Goal: Task Accomplishment & Management: Use online tool/utility

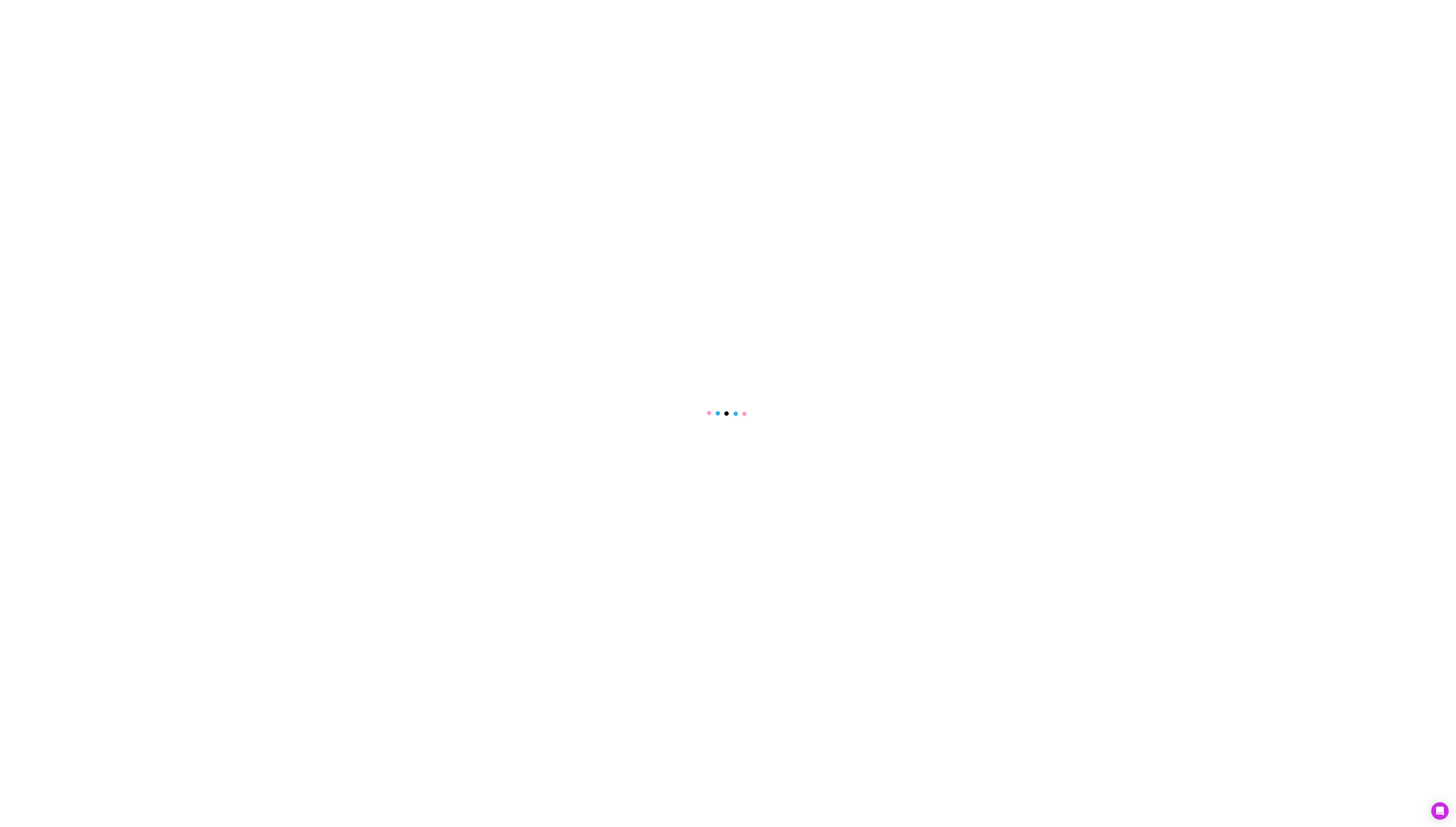
select select "****"
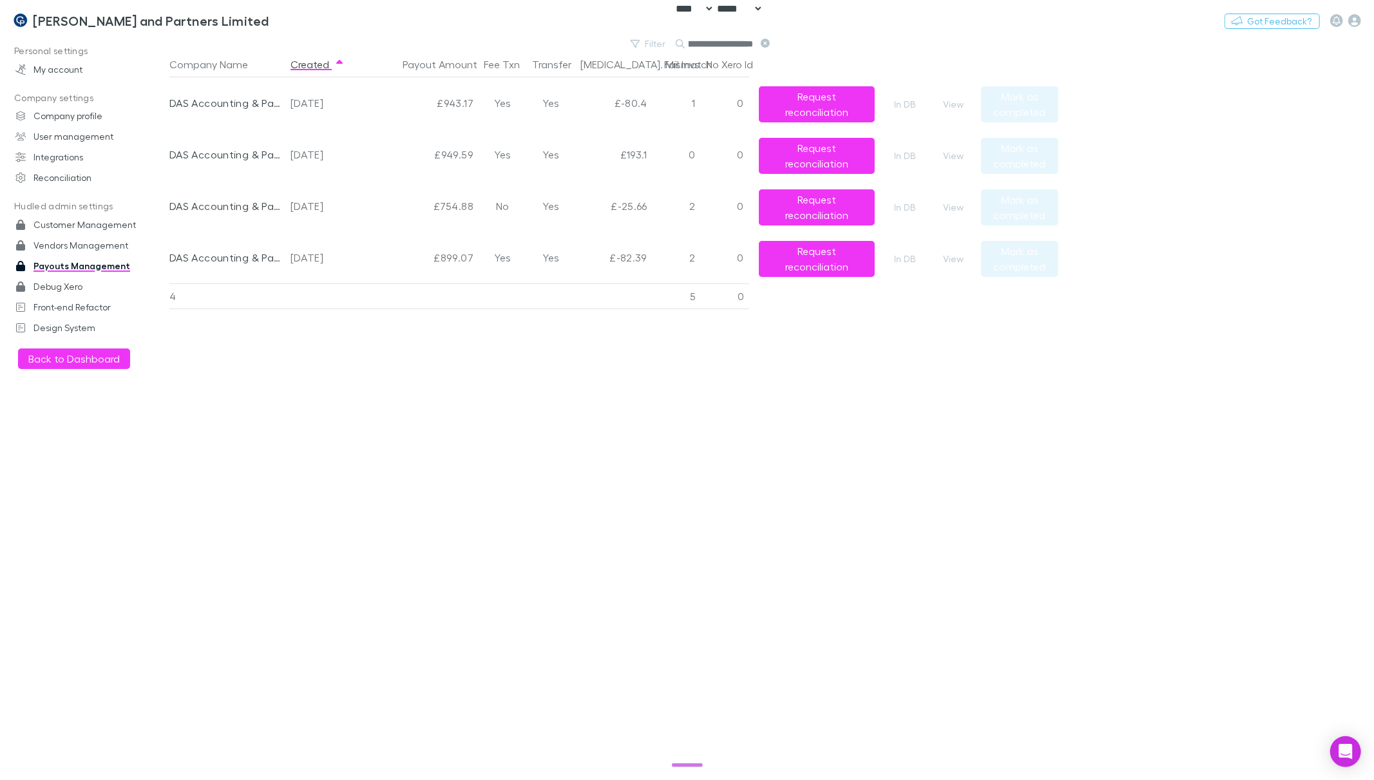
scroll to position [0, 77]
click at [779, 362] on div "Company Name Created Payout Amount Fee Txn Transfer Bal. Mismatch Fail Invs No …" at bounding box center [613, 416] width 889 height 728
click at [768, 43] on icon at bounding box center [765, 43] width 9 height 9
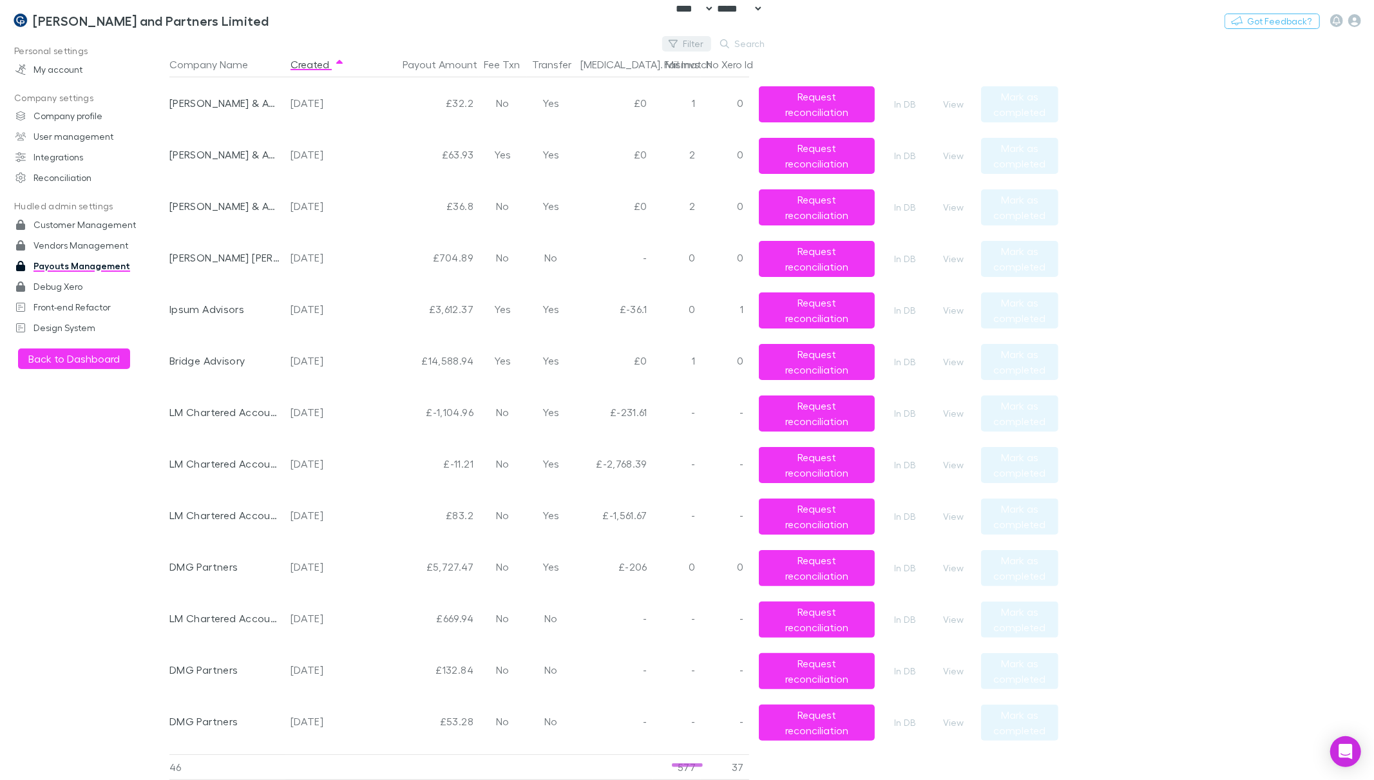
click at [687, 44] on button "Filter" at bounding box center [686, 43] width 49 height 15
type input "******"
click at [606, 120] on li "[PERSON_NAME] and Partners Limited" at bounding box center [600, 127] width 225 height 21
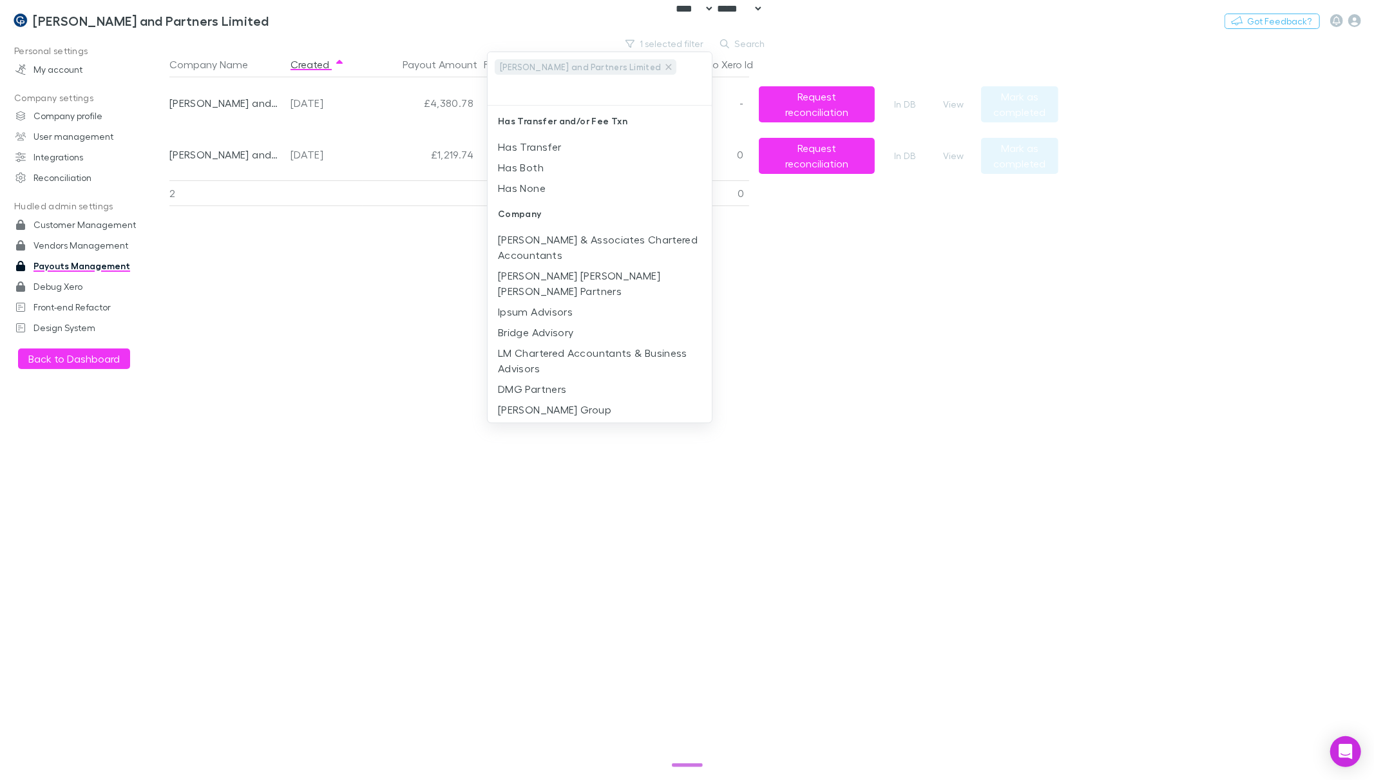
click at [1066, 263] on div at bounding box center [687, 390] width 1374 height 780
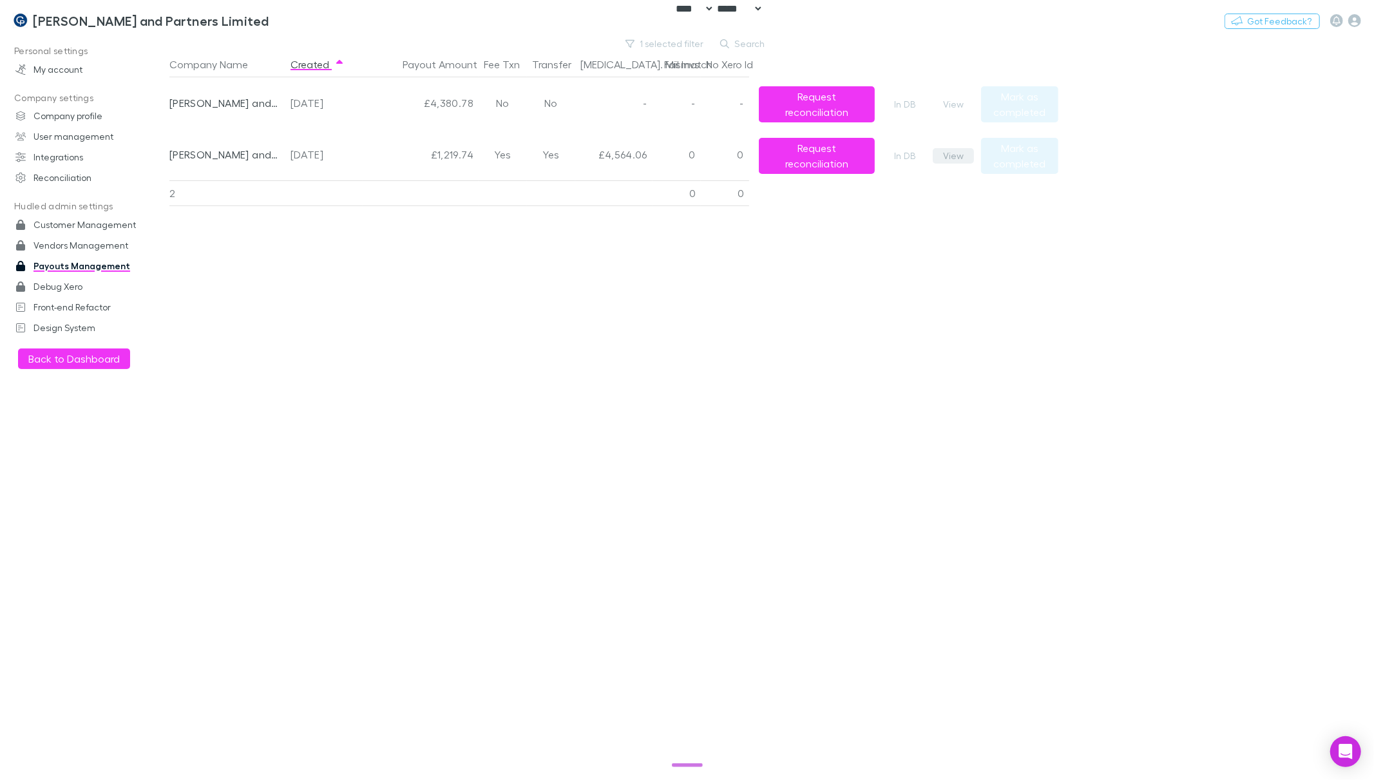
click at [949, 156] on button "View" at bounding box center [953, 155] width 41 height 15
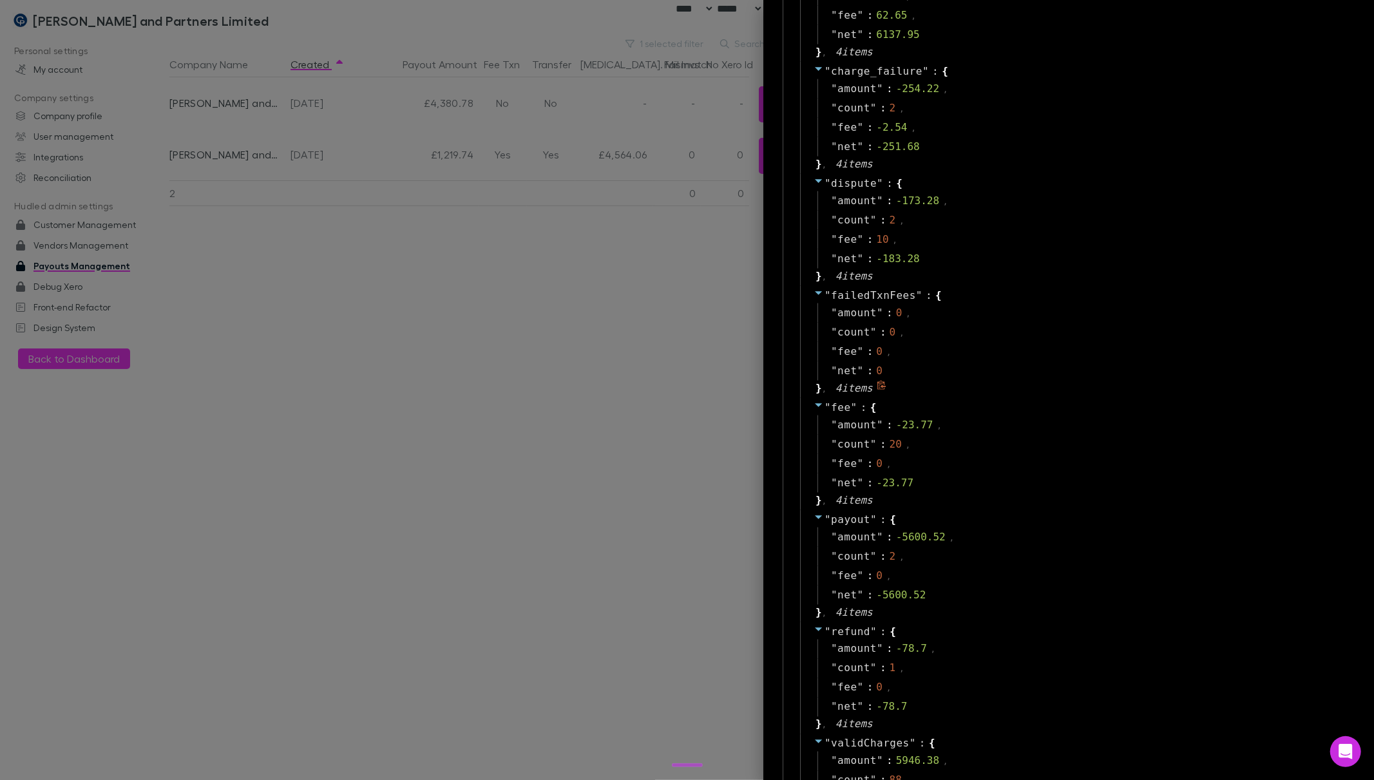
scroll to position [1394, 0]
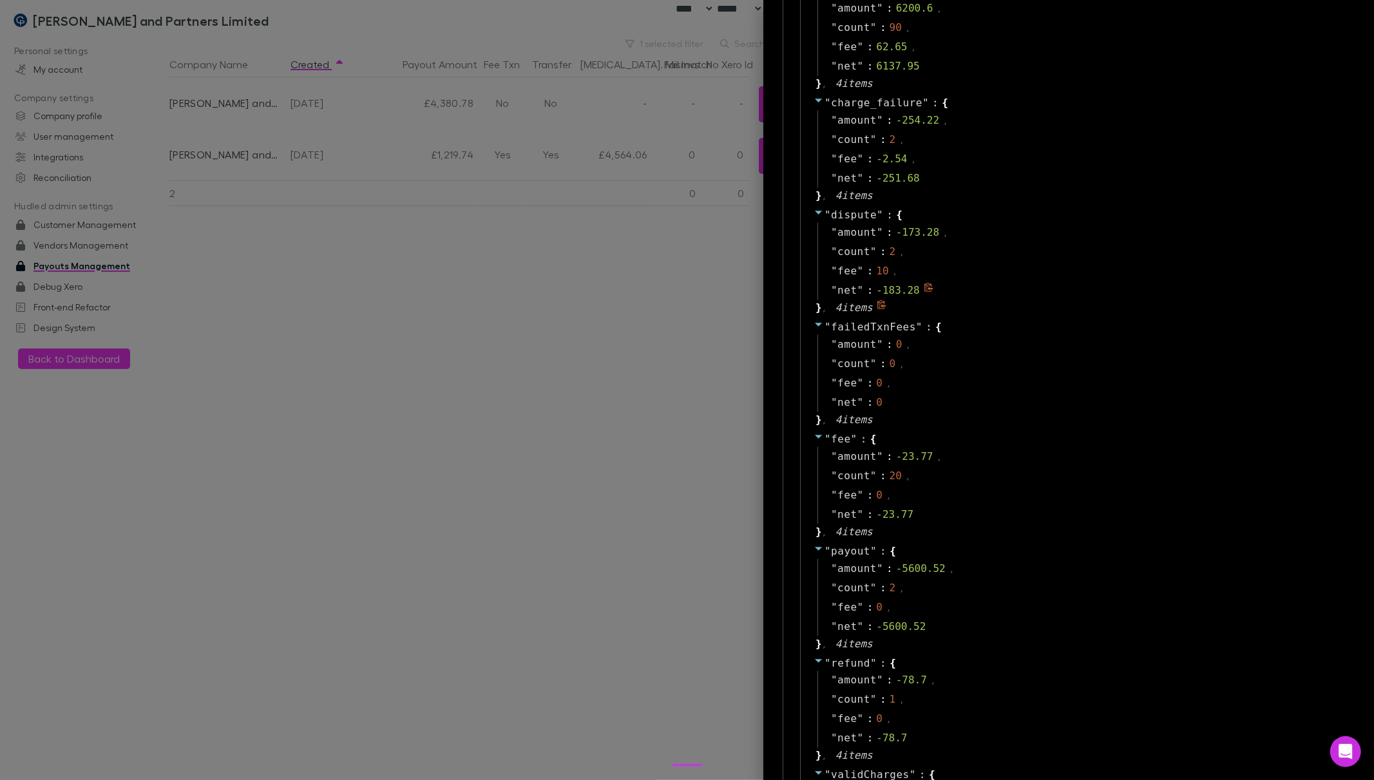
click at [879, 290] on div "-183.28" at bounding box center [897, 290] width 43 height 15
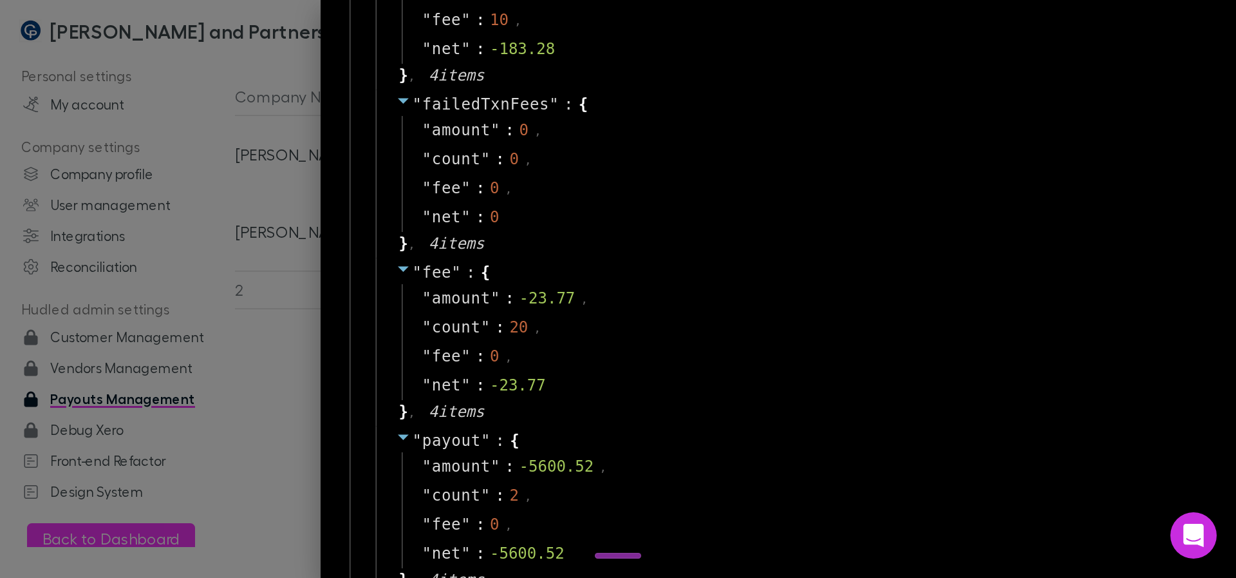
scroll to position [1652, 0]
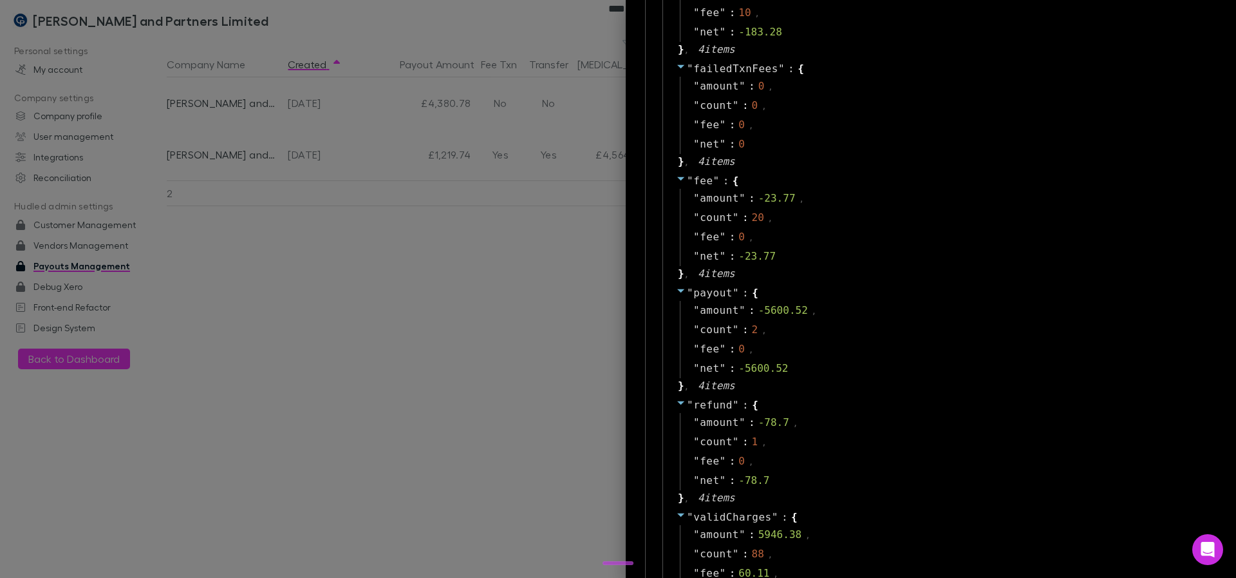
click at [269, 297] on div at bounding box center [618, 289] width 1236 height 578
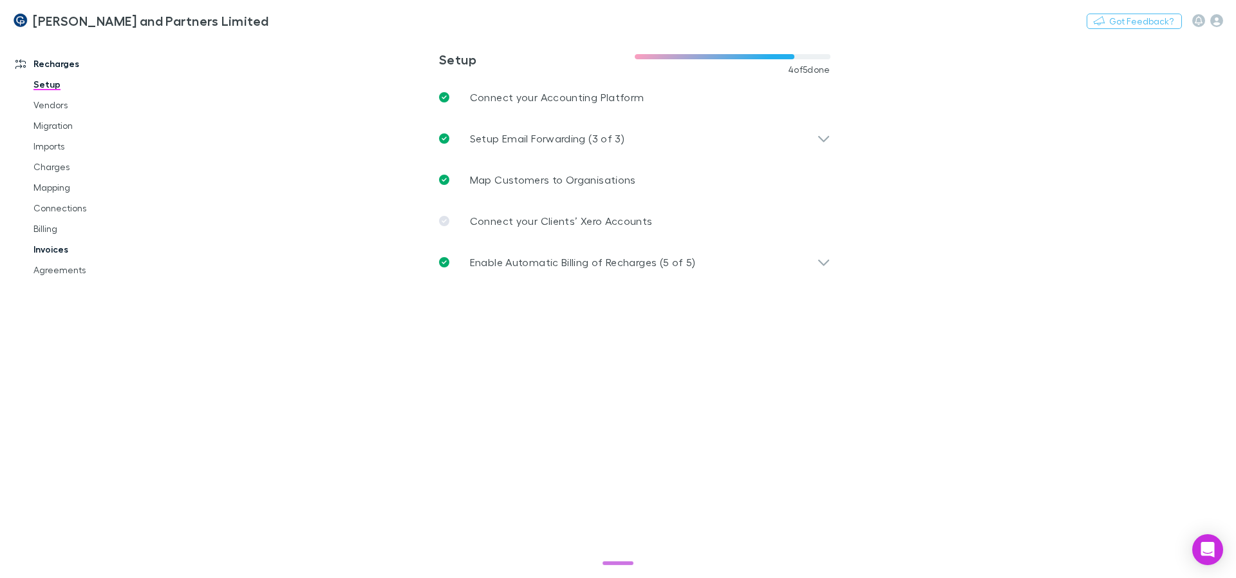
click at [59, 243] on link "Invoices" at bounding box center [97, 249] width 153 height 21
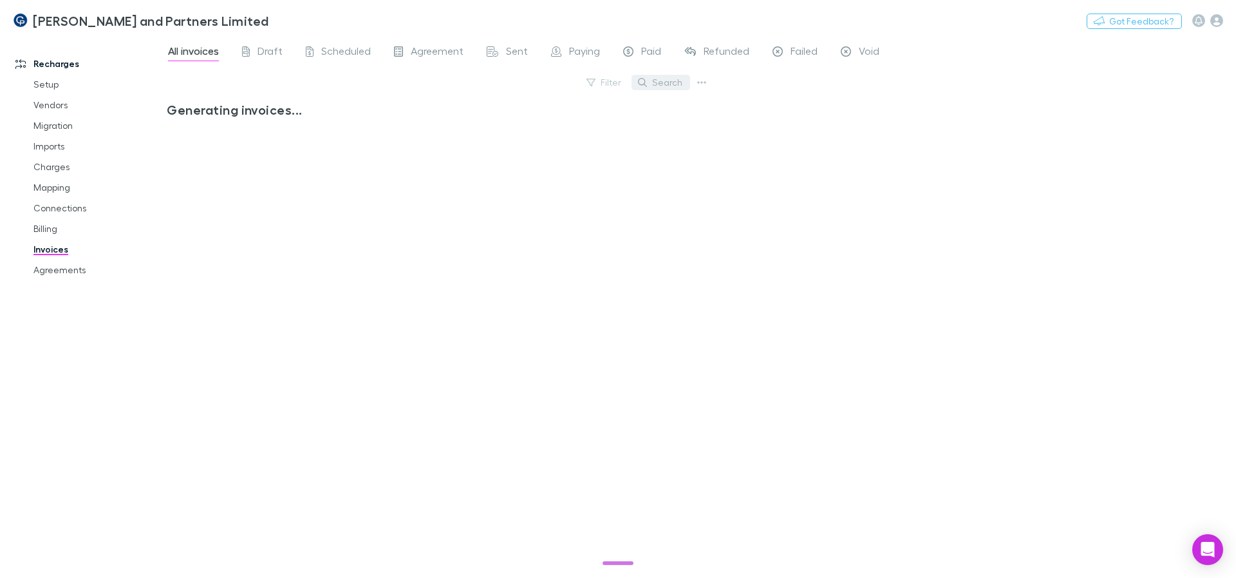
click at [663, 82] on button "Search" at bounding box center [661, 82] width 59 height 15
click at [937, 116] on div "All invoices Draft Scheduled Agreement Sent Paying Paid Refunded Failed Void Fi…" at bounding box center [702, 307] width 1070 height 542
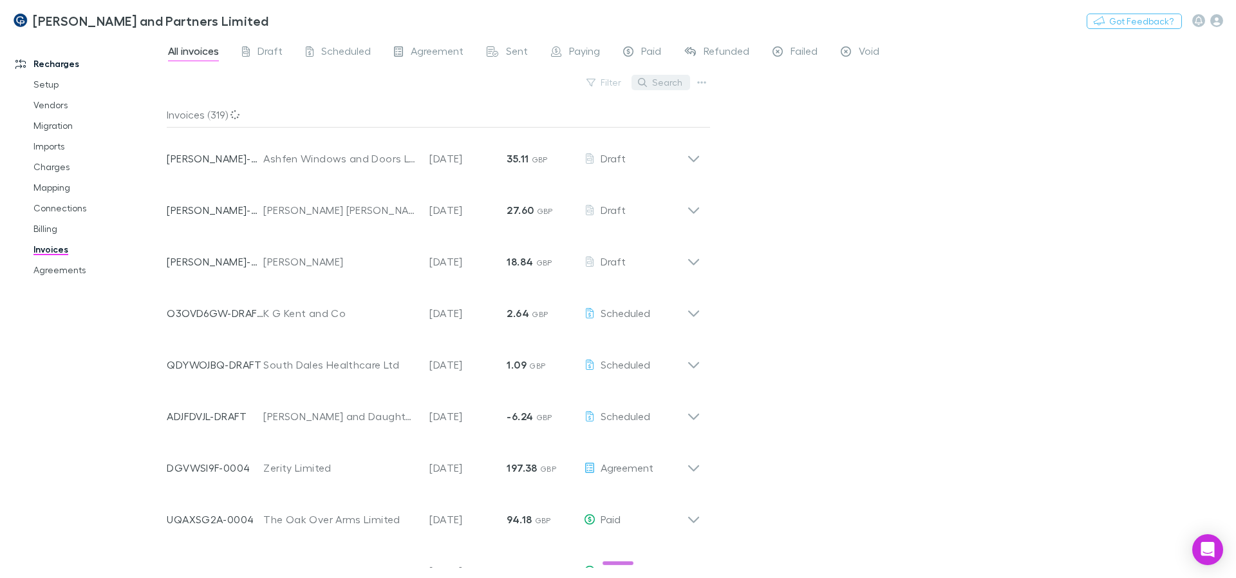
click at [660, 84] on button "Search" at bounding box center [661, 82] width 59 height 15
paste input "******"
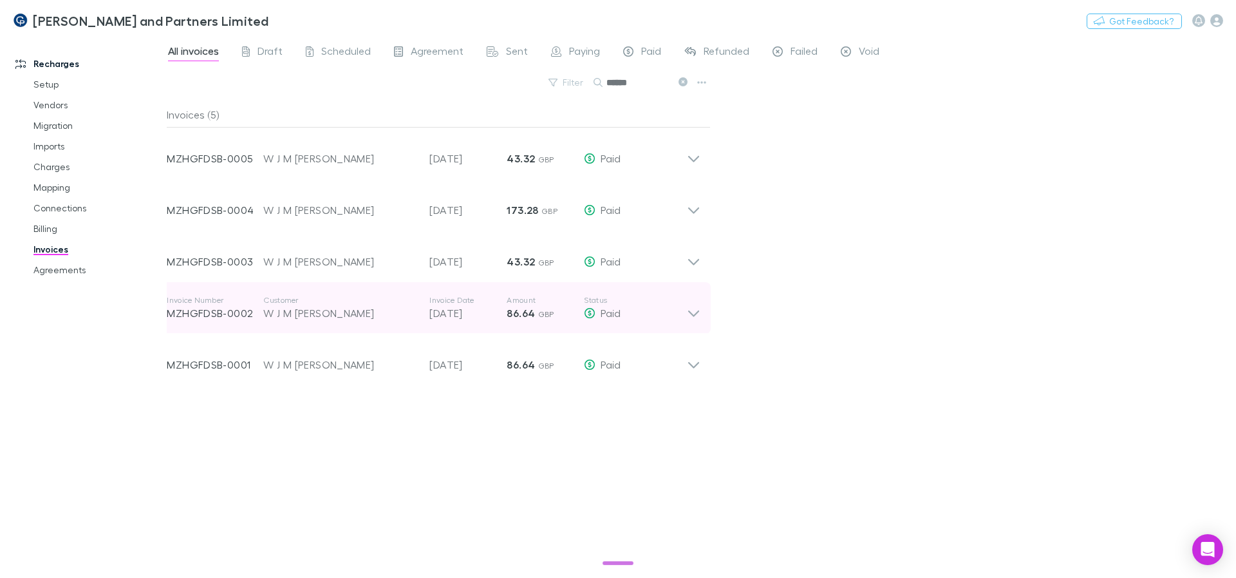
type input "******"
click at [688, 317] on icon at bounding box center [694, 308] width 14 height 26
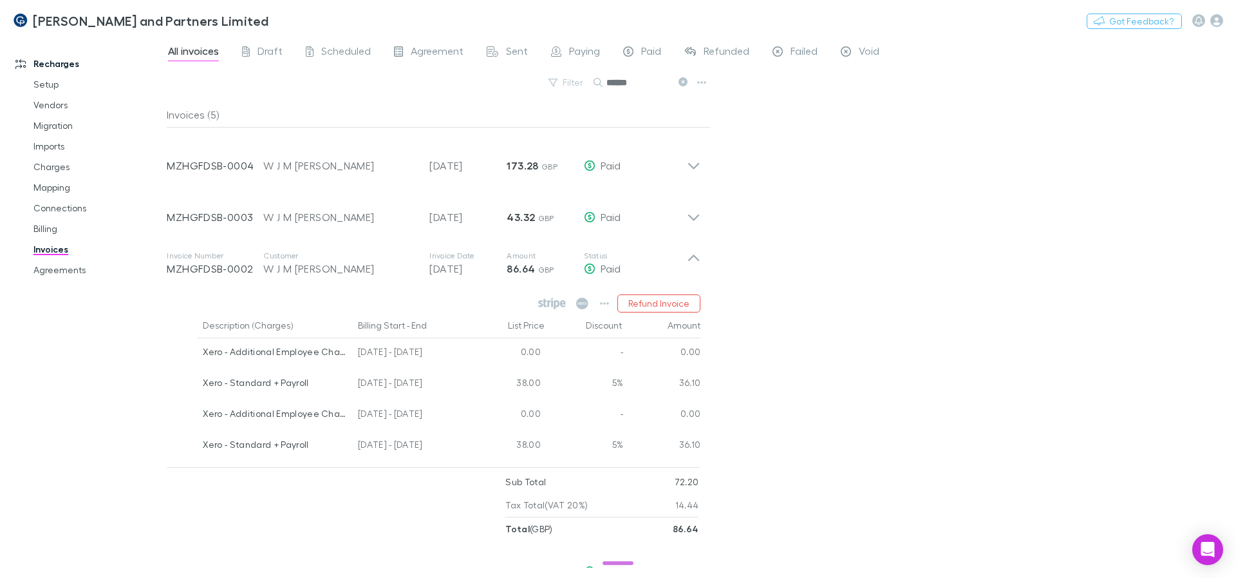
scroll to position [69, 0]
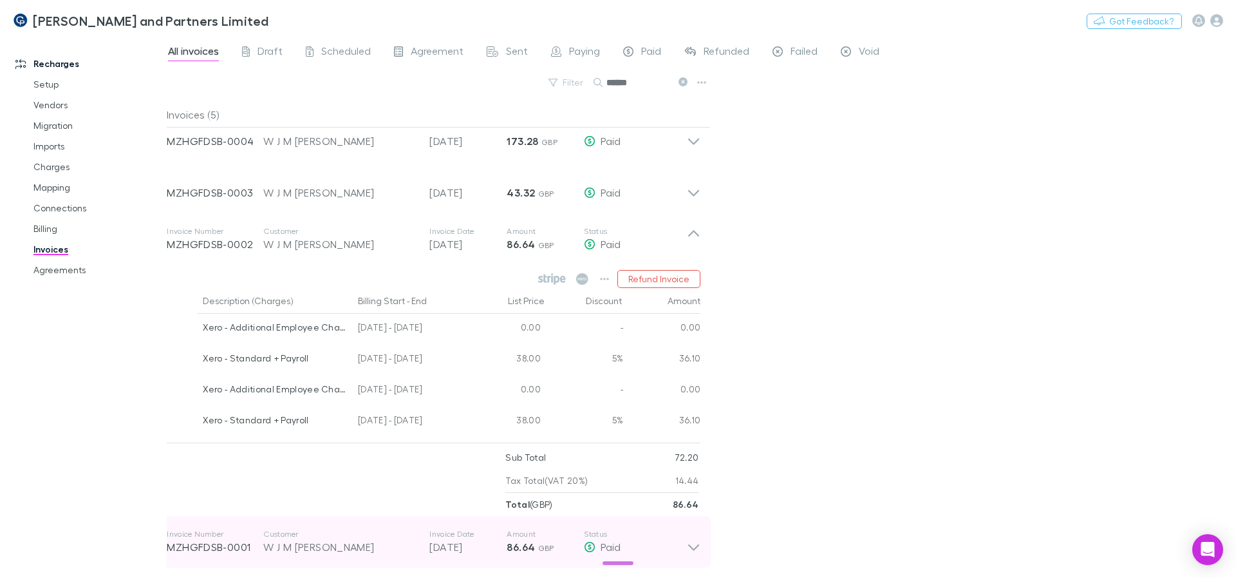
click at [703, 534] on div "Invoice Number MZHGFDSB-0001 Customer W J M Mackie Esq Invoice Date 30 Jun 2025…" at bounding box center [433, 542] width 554 height 52
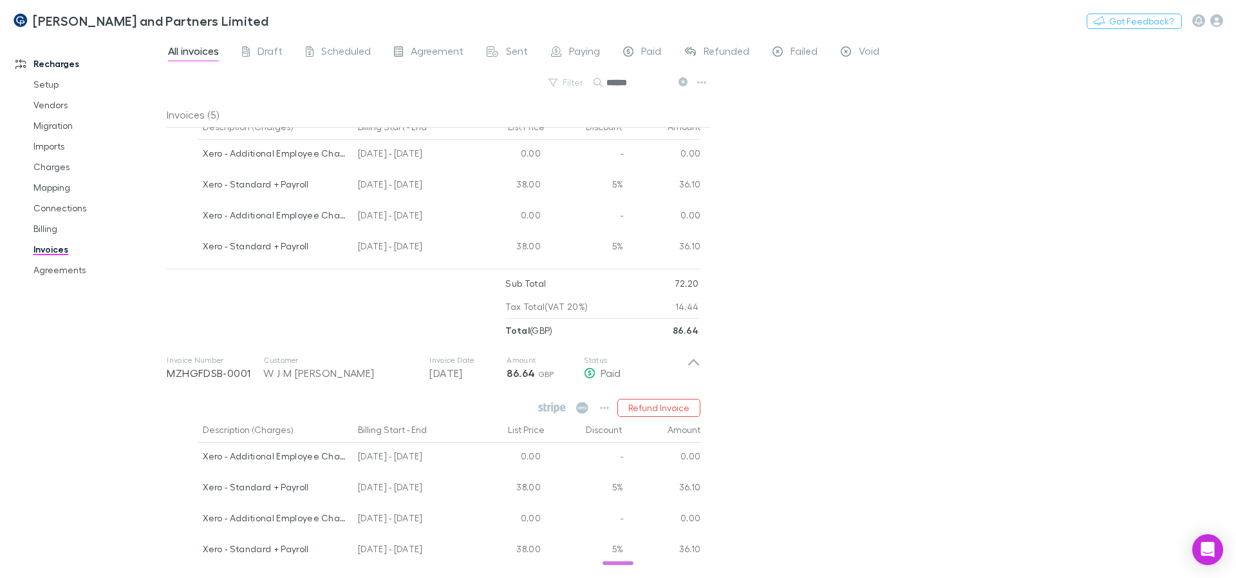
scroll to position [320, 0]
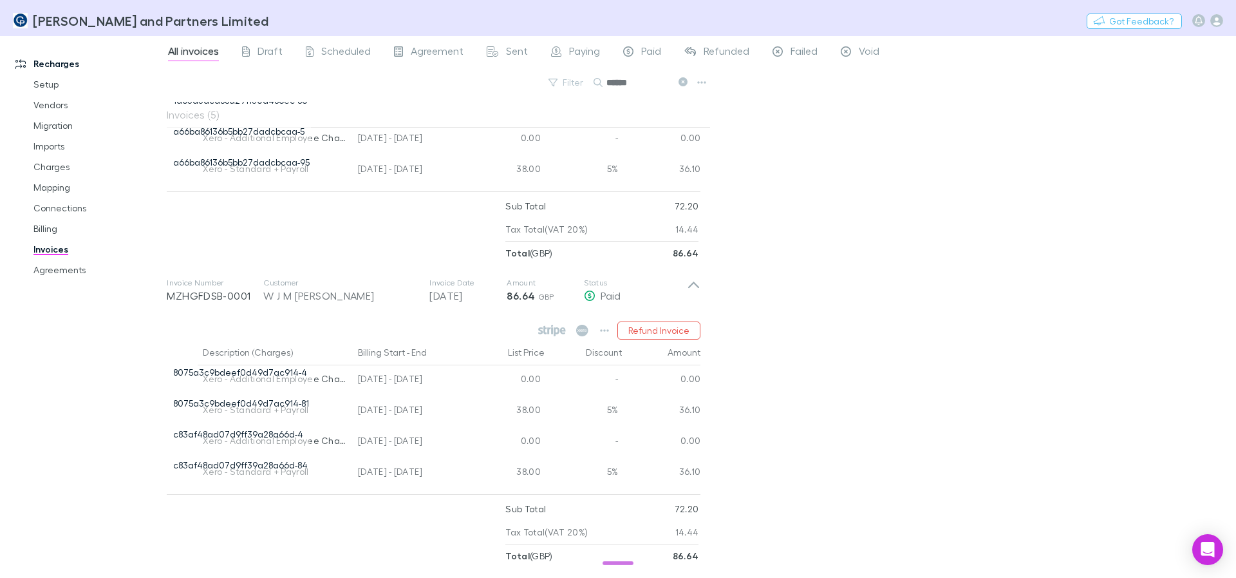
drag, startPoint x: 166, startPoint y: 294, endPoint x: 256, endPoint y: 294, distance: 89.5
click at [256, 294] on div "Invoice Number MZHGFDSB-0001 Customer W J M Mackie Esq Invoice Date 30 Jun 2025…" at bounding box center [433, 416] width 554 height 303
drag, startPoint x: 253, startPoint y: 294, endPoint x: 168, endPoint y: 297, distance: 85.0
click at [168, 297] on div "Invoice Number MZHGFDSB-0001 Customer W J M Mackie Esq Invoice Date 30 Jun 2025…" at bounding box center [433, 416] width 554 height 303
copy p "MZHGFDSB-0001"
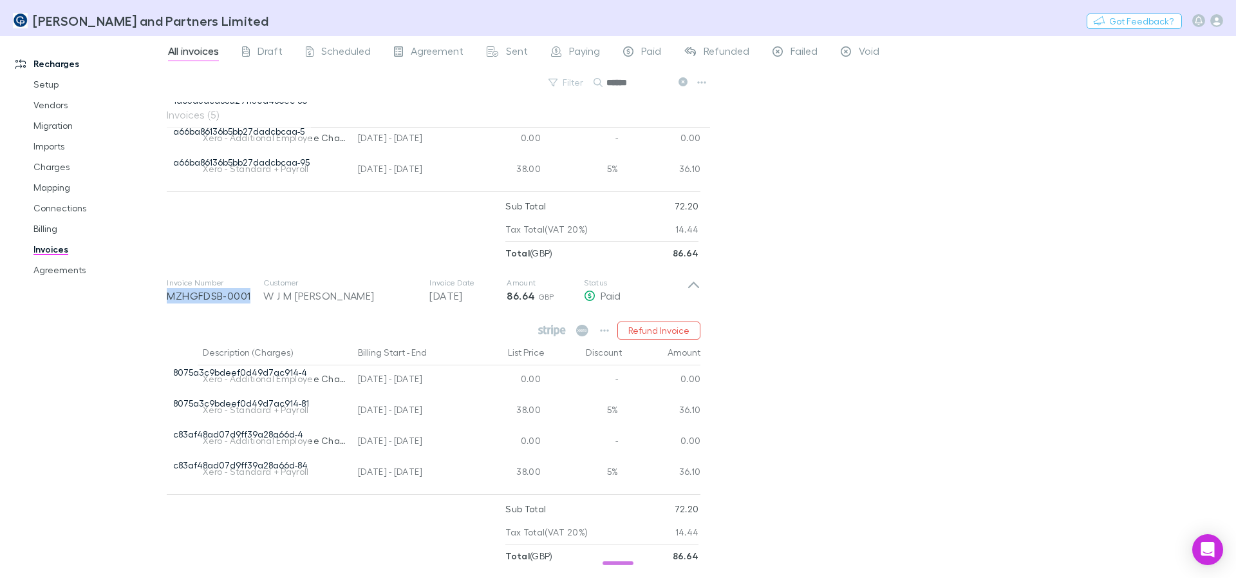
copy p "MZHGFDSB-0001"
click at [1222, 19] on icon "button" at bounding box center [1217, 20] width 13 height 13
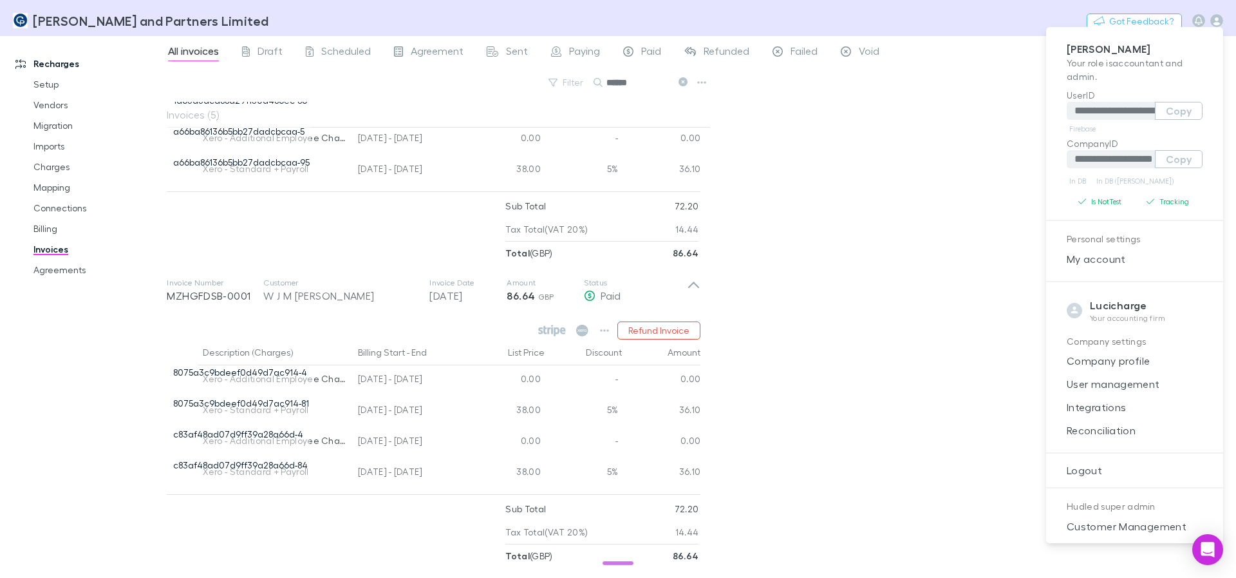
click at [96, 55] on div at bounding box center [618, 289] width 1236 height 578
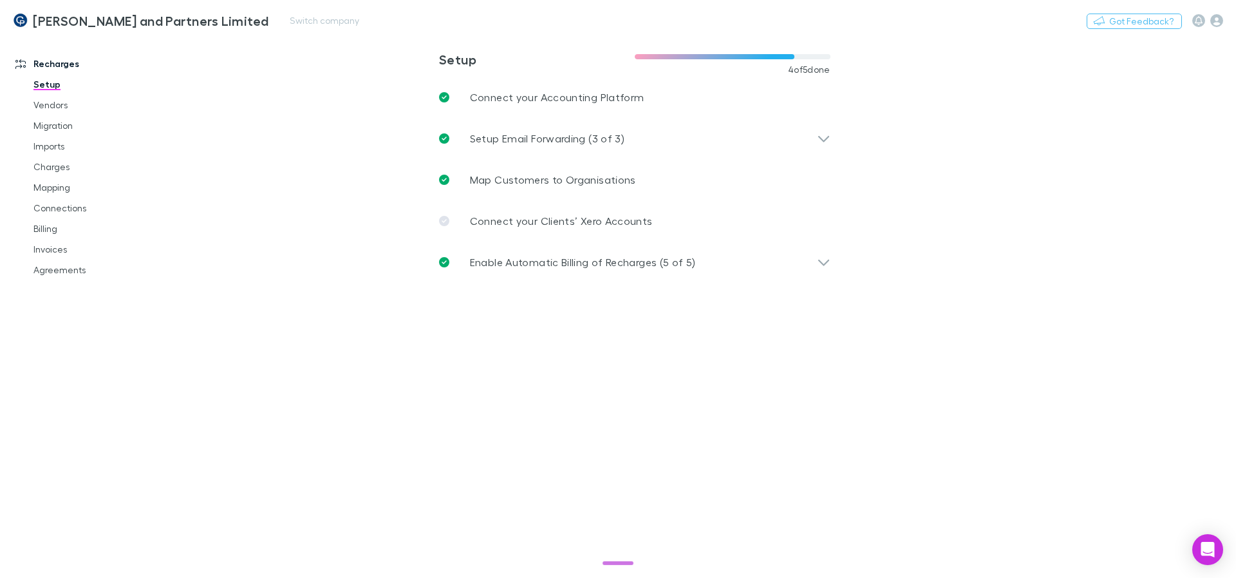
click at [1209, 23] on div at bounding box center [1208, 20] width 31 height 13
click at [1222, 19] on icon "button" at bounding box center [1217, 20] width 13 height 13
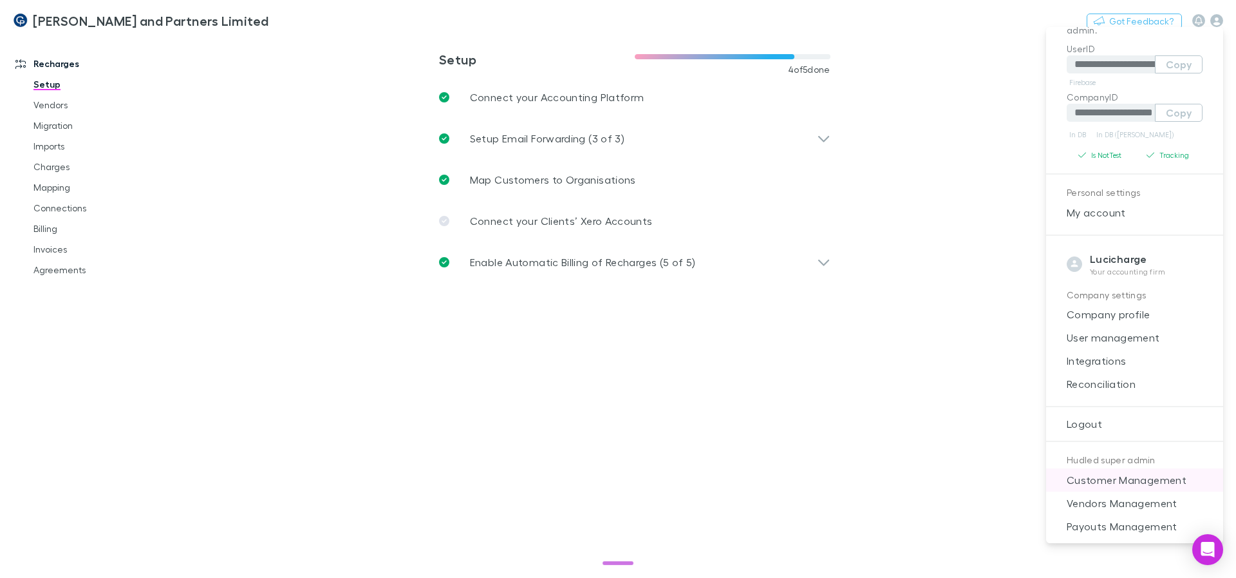
scroll to position [98, 0]
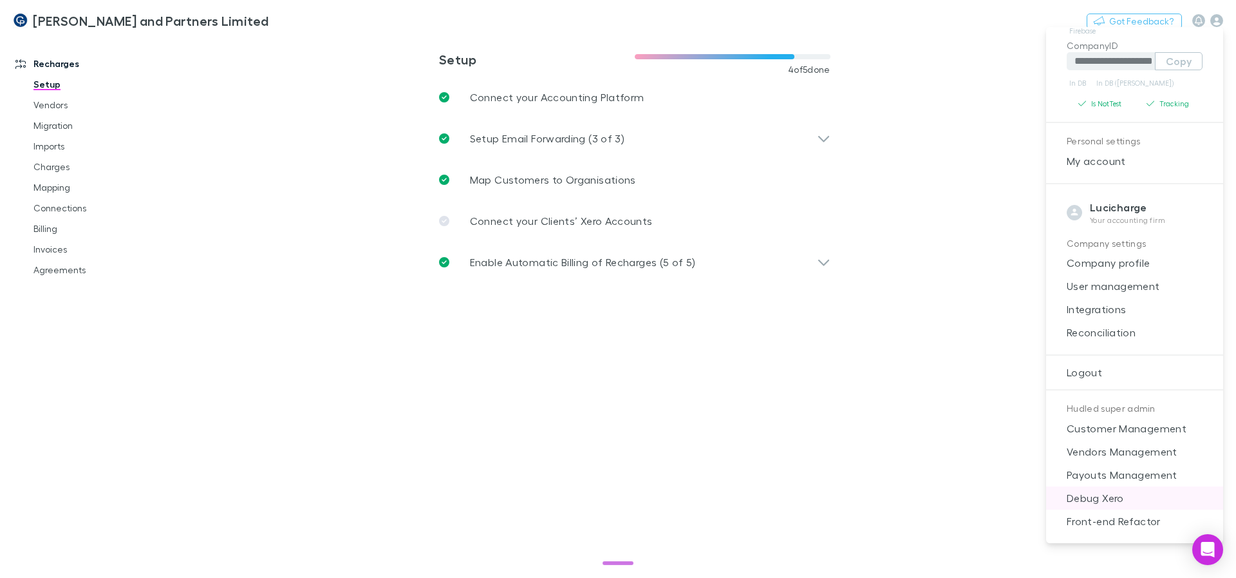
click at [1128, 502] on span "Debug Xero" at bounding box center [1135, 497] width 156 height 15
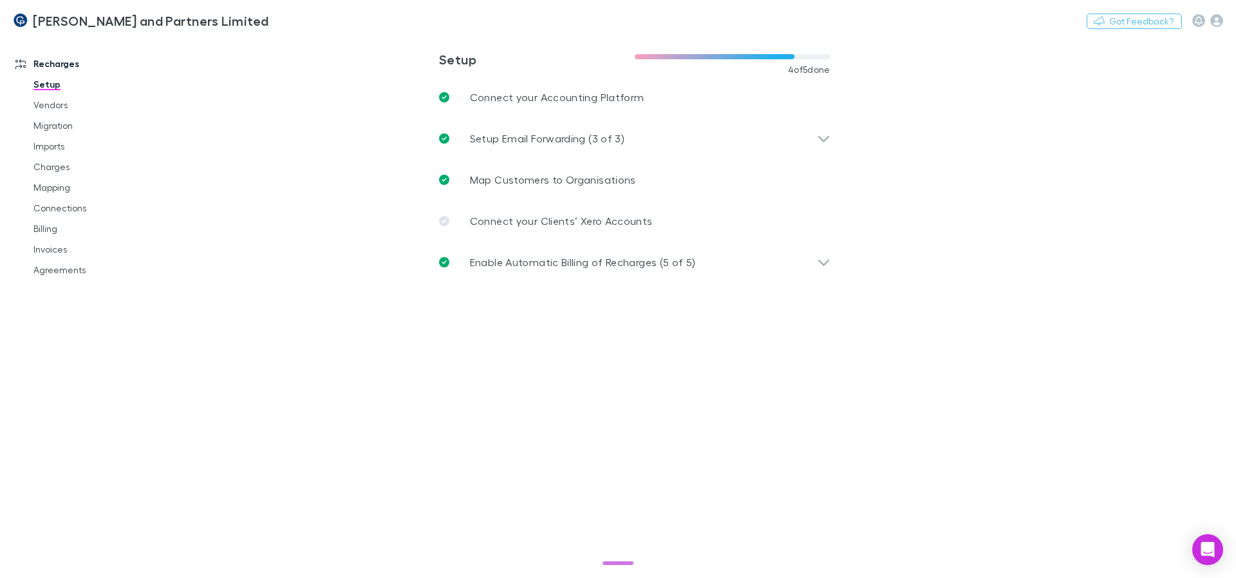
select select "****"
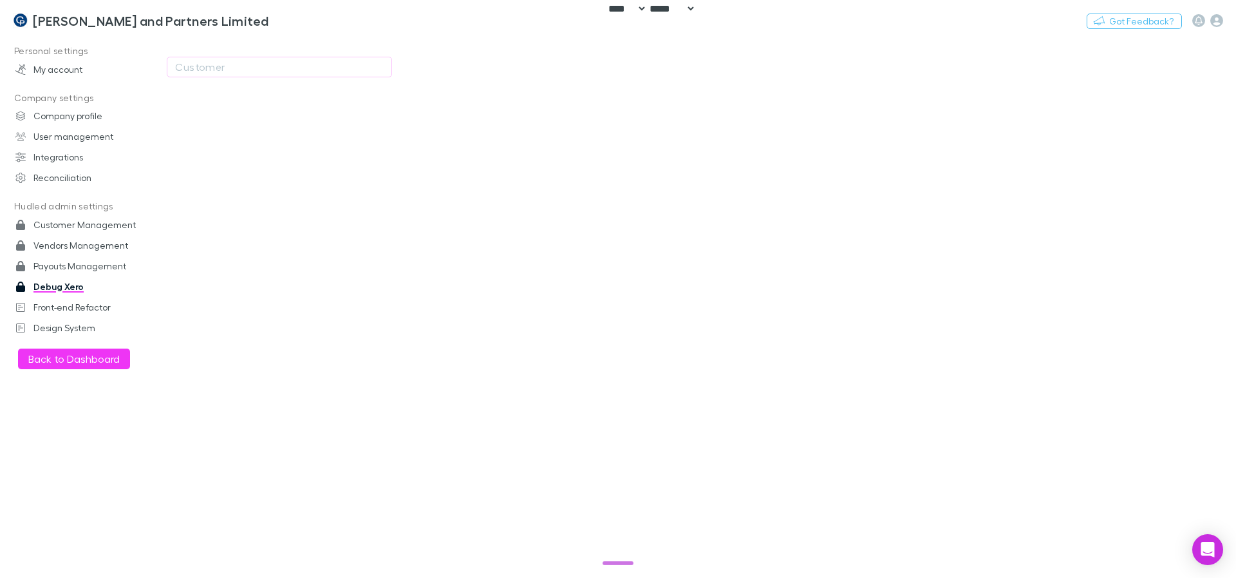
click at [275, 53] on div "Customer" at bounding box center [408, 67] width 483 height 62
click at [276, 67] on div "Customer" at bounding box center [279, 66] width 209 height 15
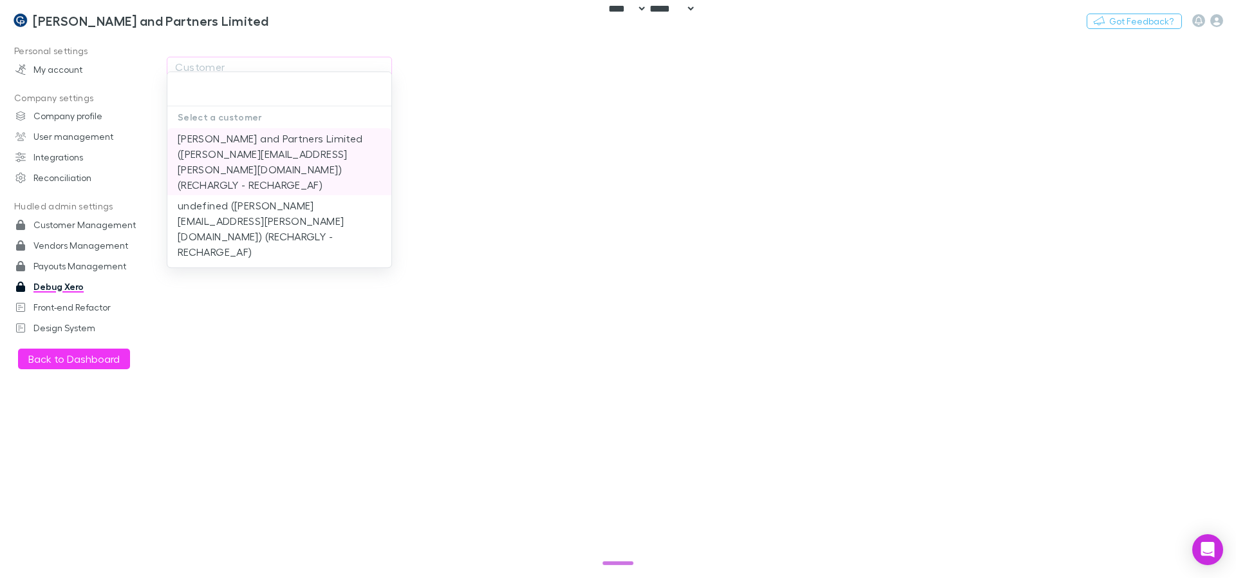
click at [251, 163] on li "[PERSON_NAME] and Partners Limited ([PERSON_NAME][EMAIL_ADDRESS][PERSON_NAME][D…" at bounding box center [279, 161] width 224 height 67
type input "**********"
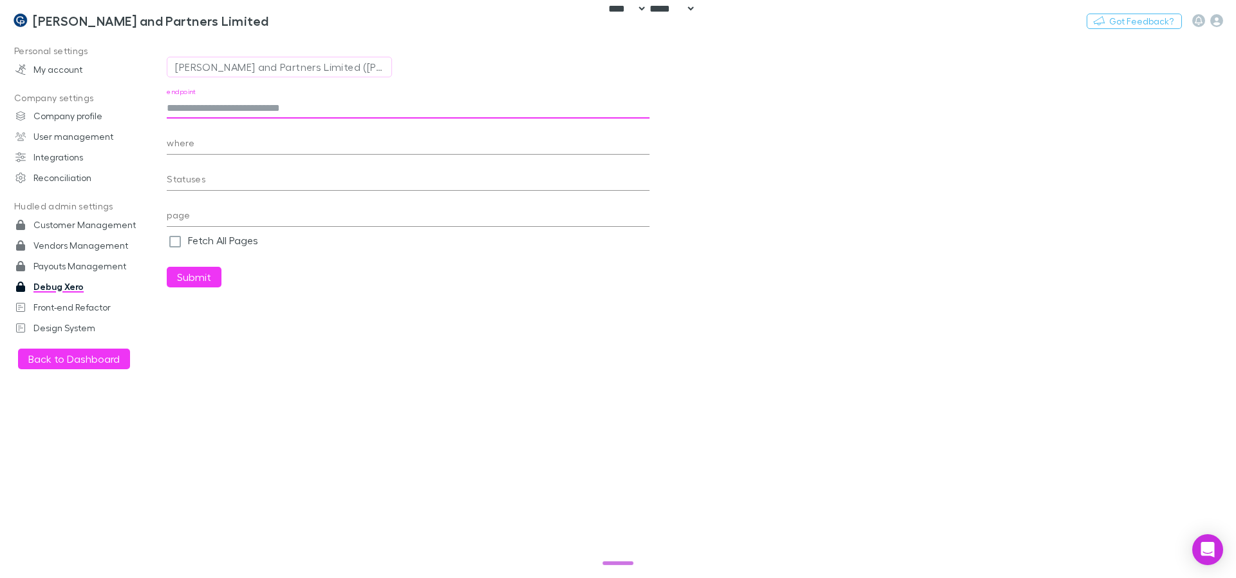
click at [357, 109] on input "endpoint" at bounding box center [408, 108] width 483 height 21
paste input "**********"
type input "**********"
click at [193, 281] on button "Submit" at bounding box center [194, 277] width 55 height 21
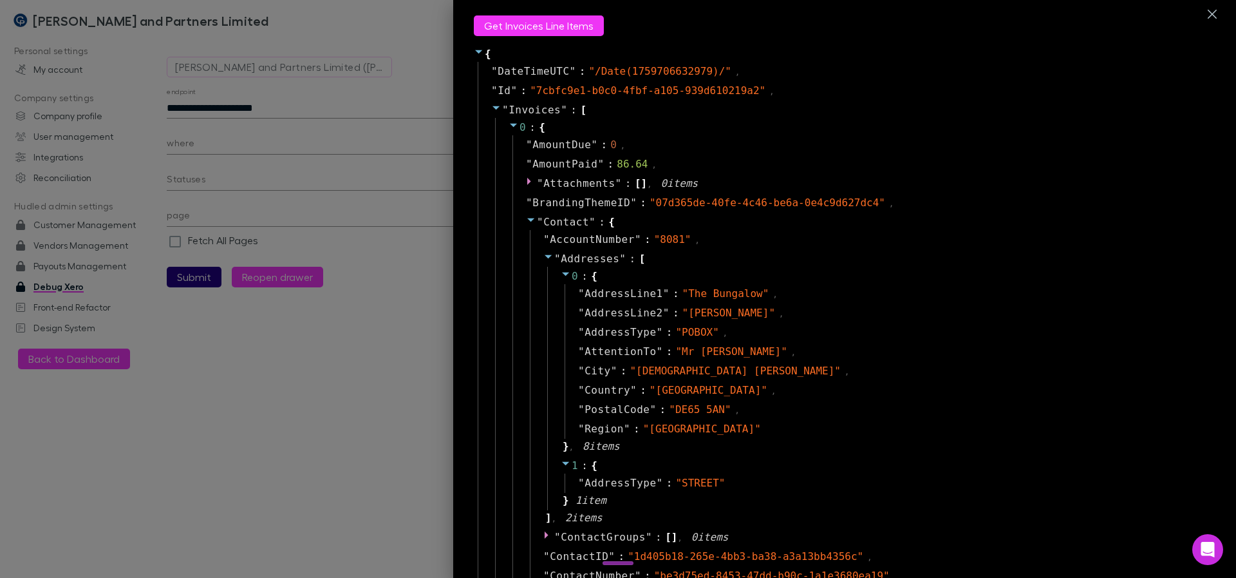
click at [526, 222] on icon at bounding box center [531, 219] width 10 height 10
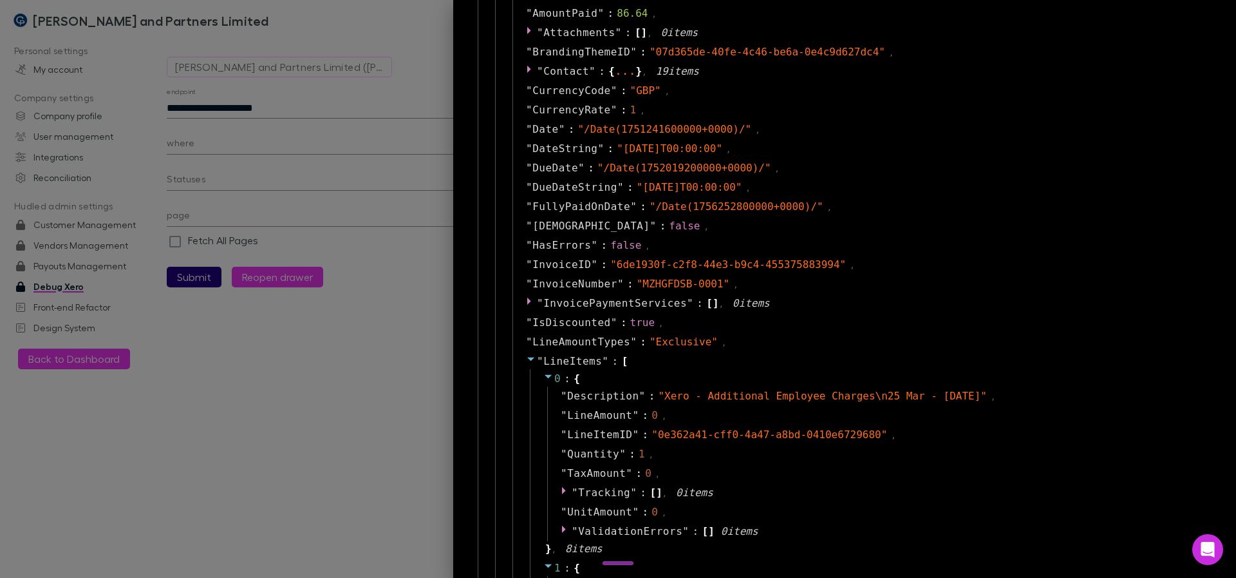
scroll to position [155, 0]
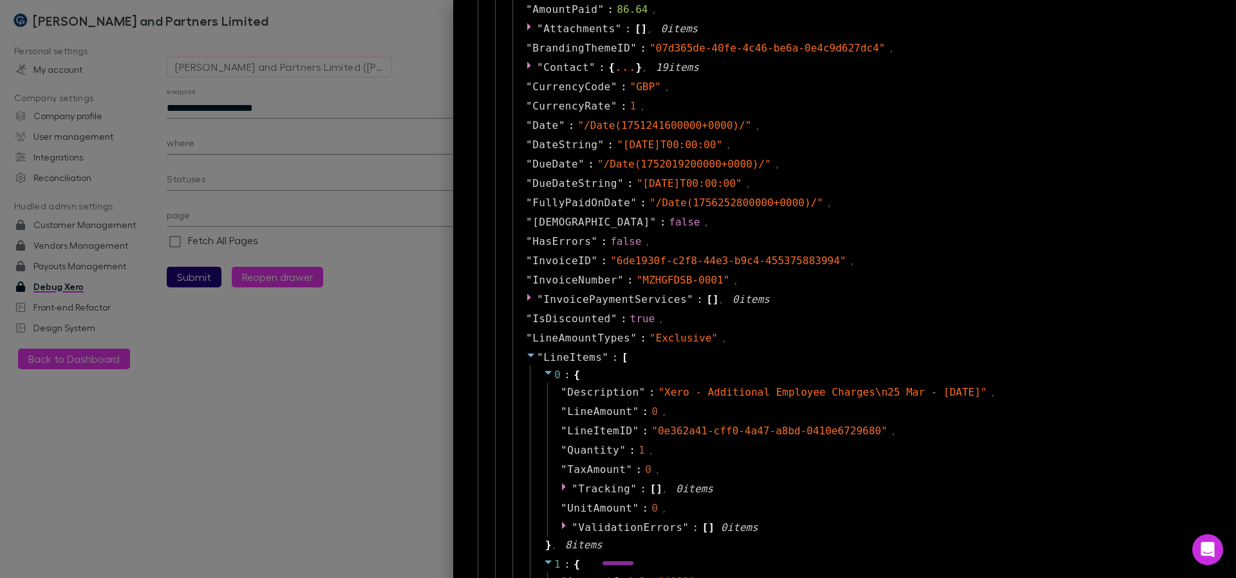
click at [526, 350] on icon at bounding box center [531, 355] width 10 height 10
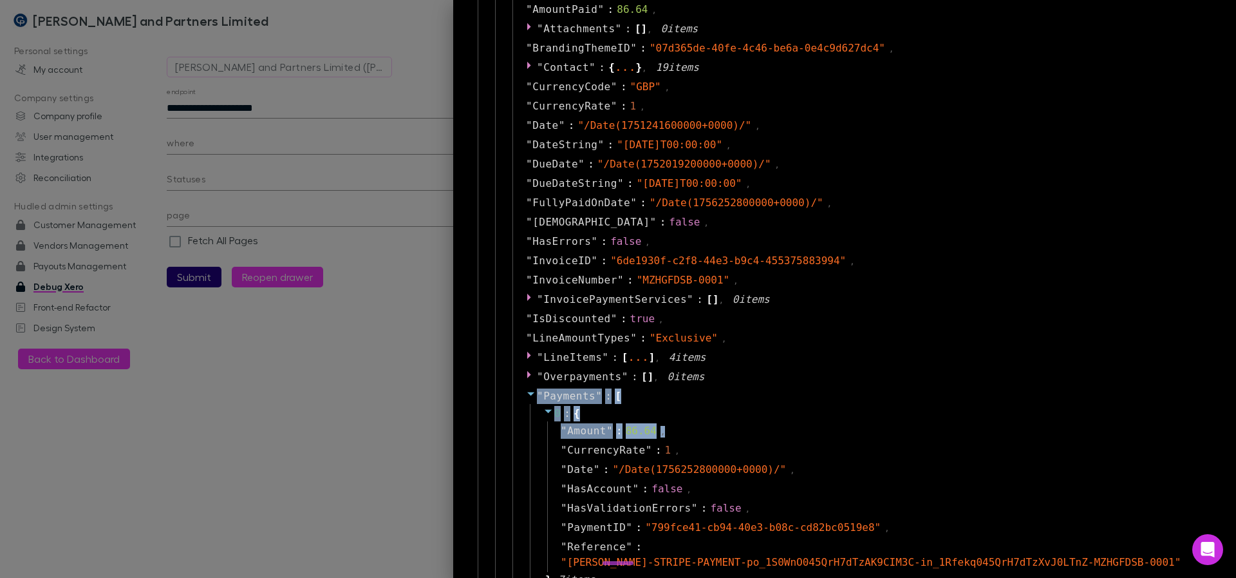
drag, startPoint x: 515, startPoint y: 396, endPoint x: 484, endPoint y: 444, distance: 56.8
click at [491, 443] on div "0 : { " AmountDue " : 0 , " AmountPaid " : 86.64 , " Attachments " : [ ] , 0 it…" at bounding box center [851, 399] width 721 height 873
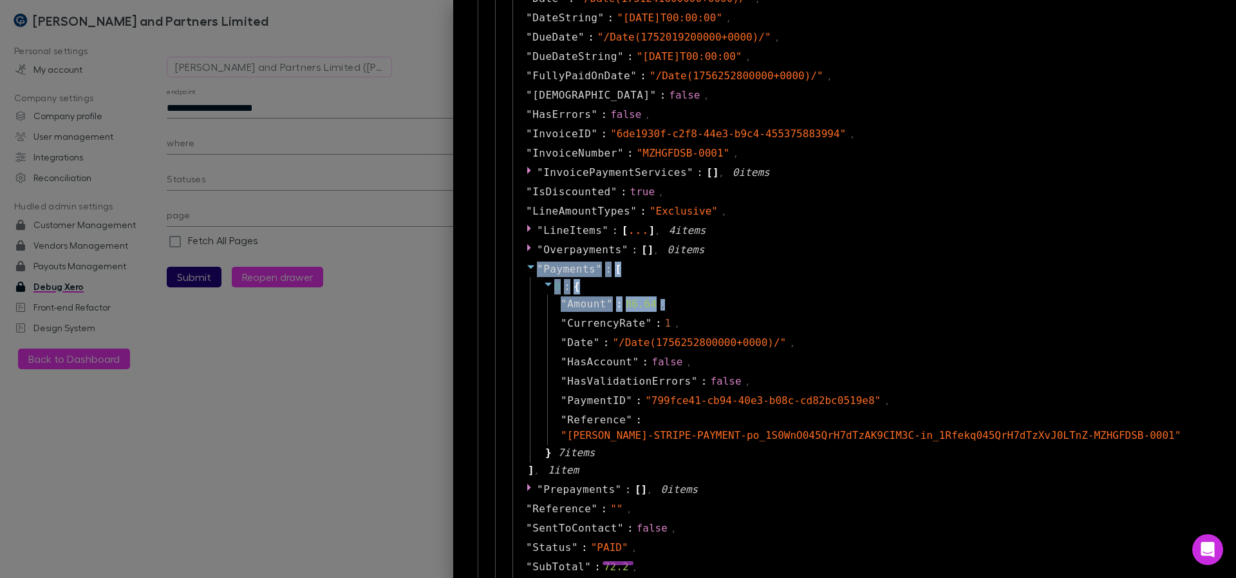
scroll to position [309, 0]
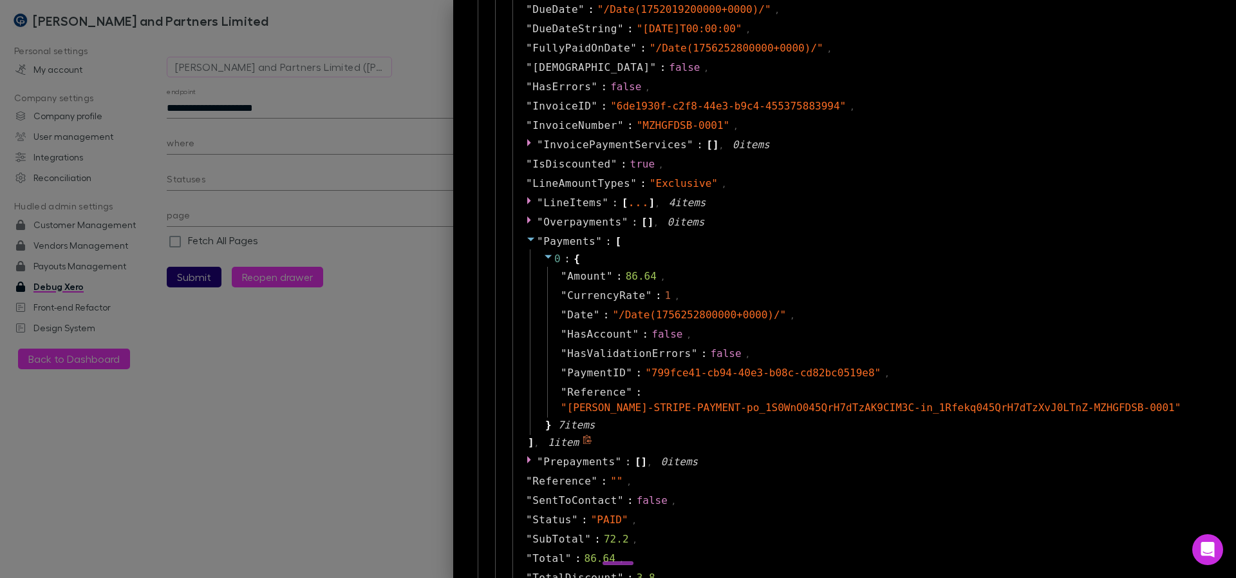
click at [806, 447] on div "" Payments " : [ 0 : { " Amount " : 86.64 , " CurrencyRate " : 1 , " Date " : "…" at bounding box center [861, 342] width 697 height 220
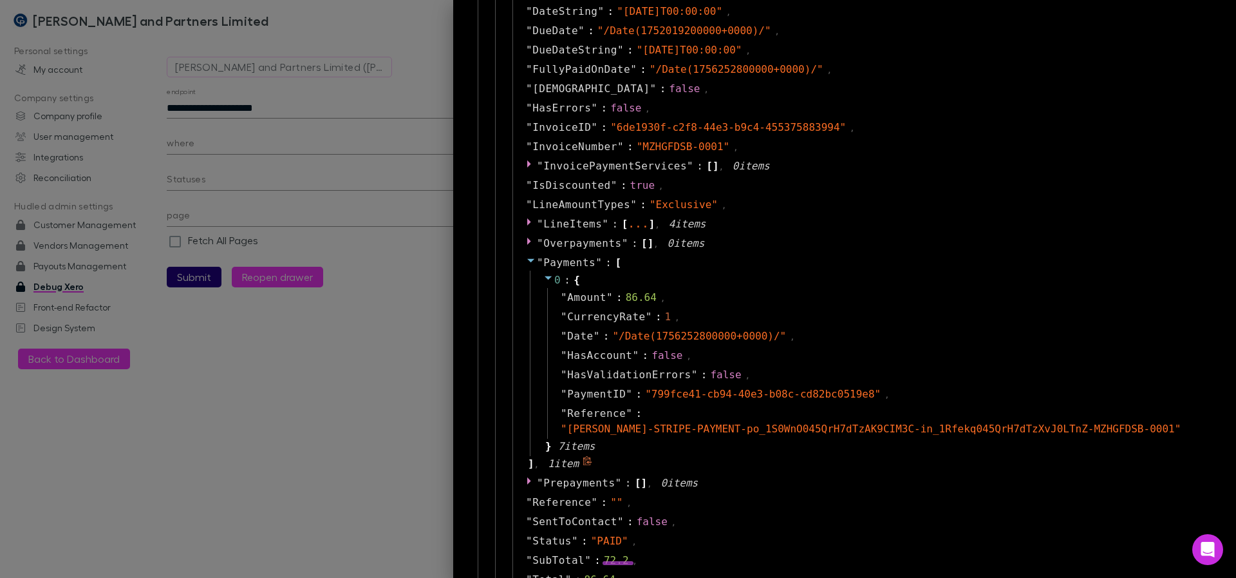
scroll to position [330, 0]
